Goal: Task Accomplishment & Management: Manage account settings

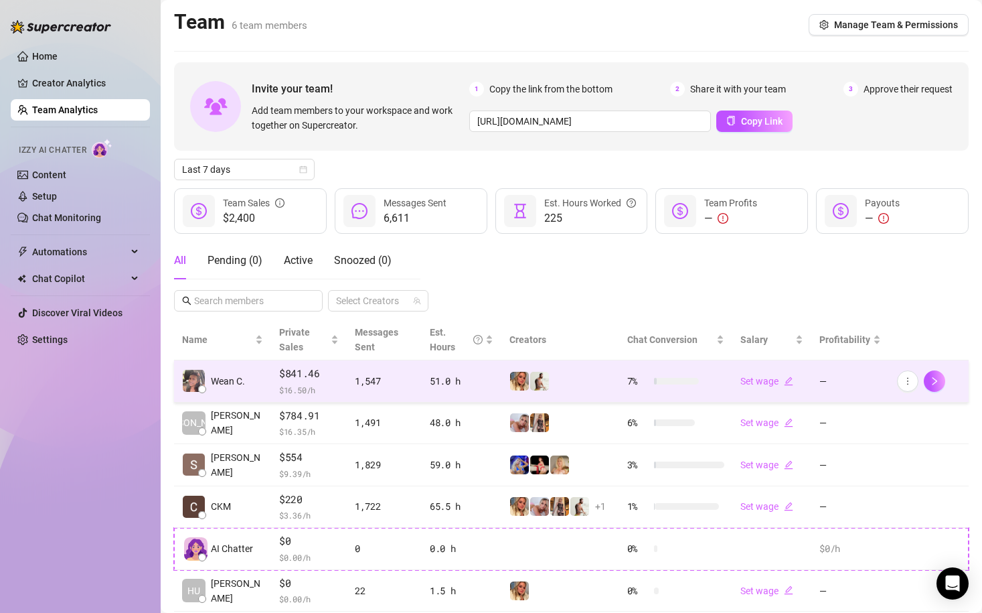
scroll to position [81, 0]
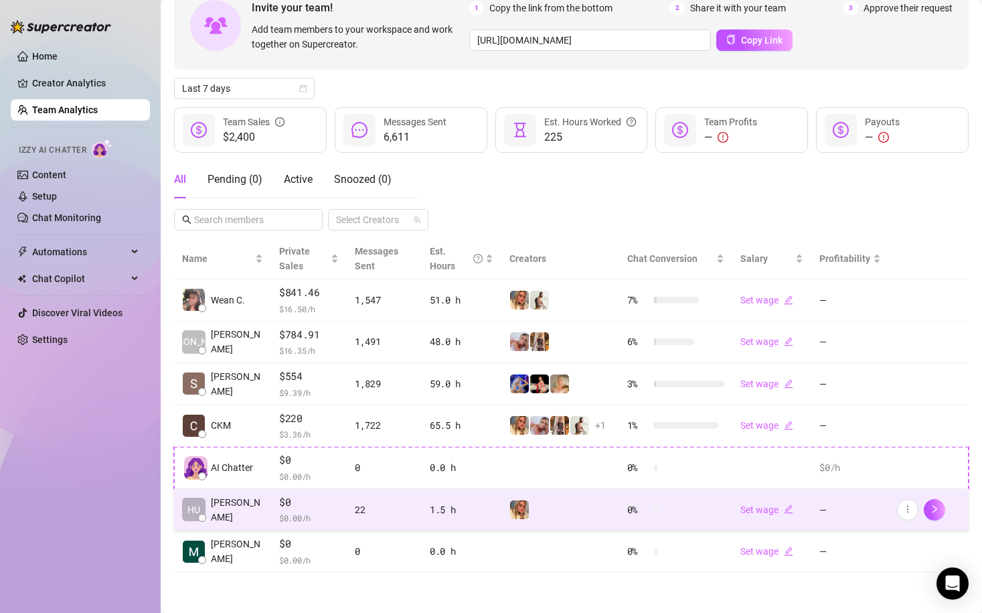
click at [572, 513] on div at bounding box center [561, 509] width 102 height 20
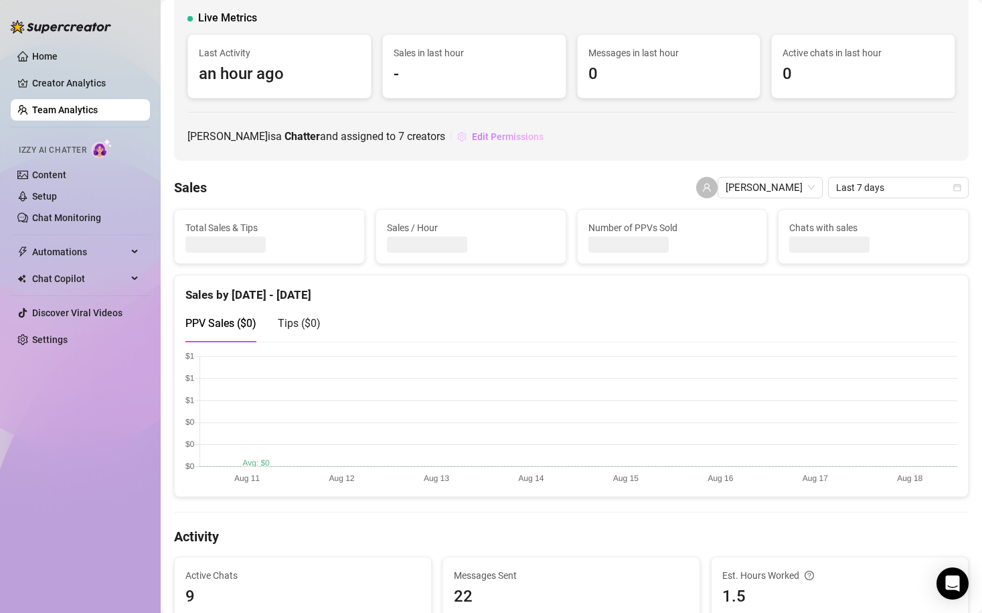
click at [505, 139] on span "Edit Permissions" at bounding box center [508, 136] width 72 height 11
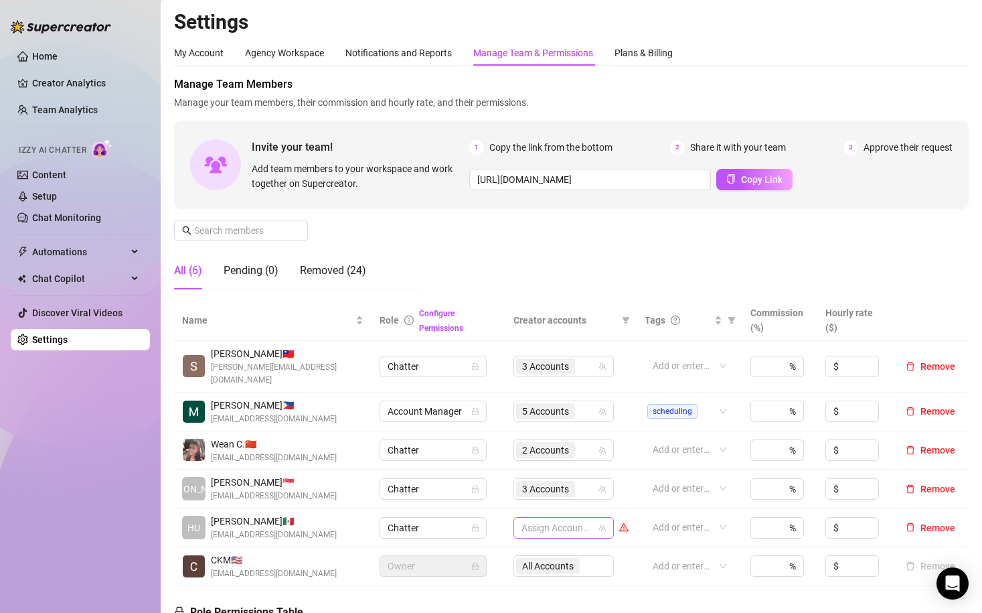
click at [564, 518] on div at bounding box center [556, 527] width 81 height 19
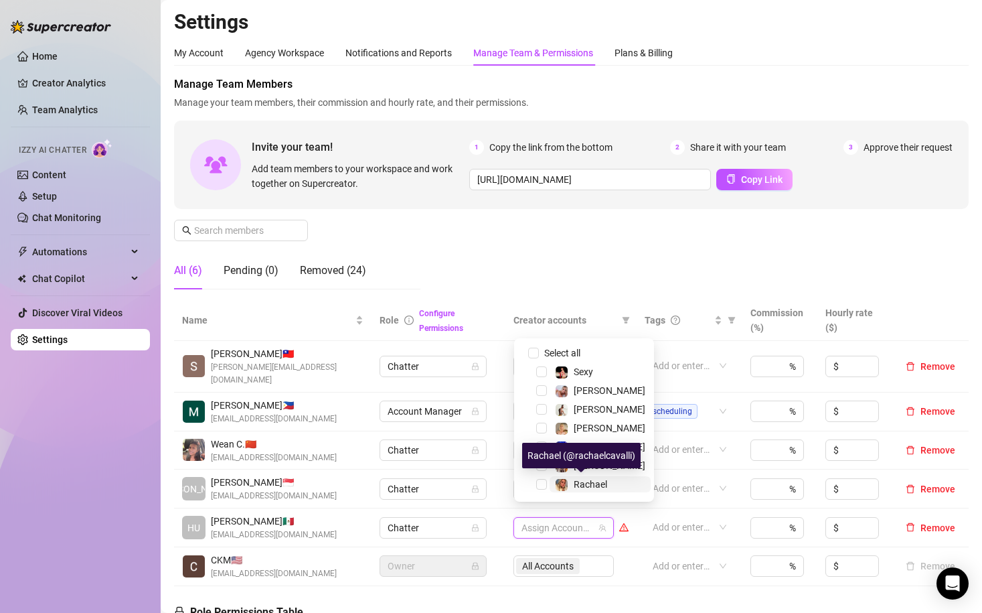
click at [580, 483] on span "Rachael" at bounding box center [590, 484] width 33 height 11
